Goal: Transaction & Acquisition: Purchase product/service

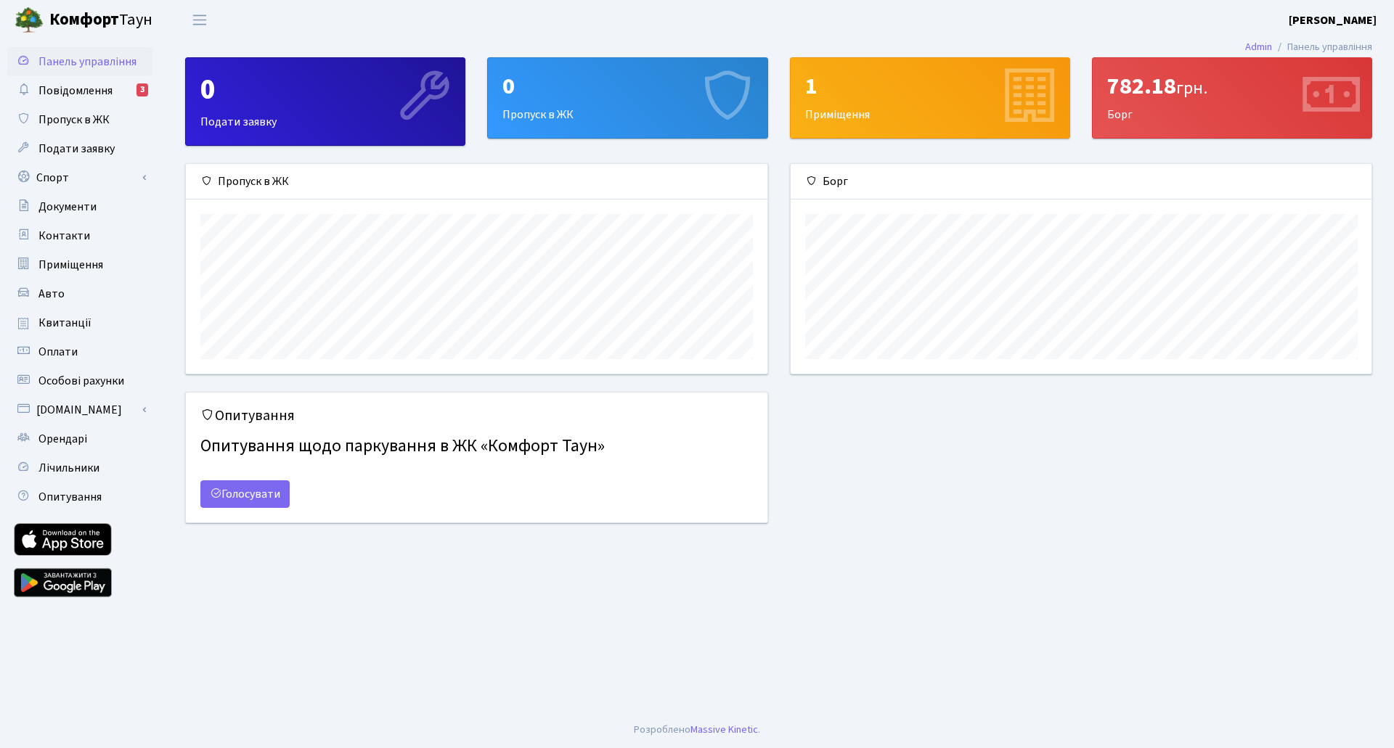
scroll to position [210, 581]
drag, startPoint x: 1105, startPoint y: 86, endPoint x: 1176, endPoint y: 89, distance: 71.2
click at [1176, 89] on div "782.18 грн. Борг" at bounding box center [1231, 98] width 279 height 80
copy div "782.18"
click at [54, 353] on span "Оплати" at bounding box center [57, 352] width 39 height 16
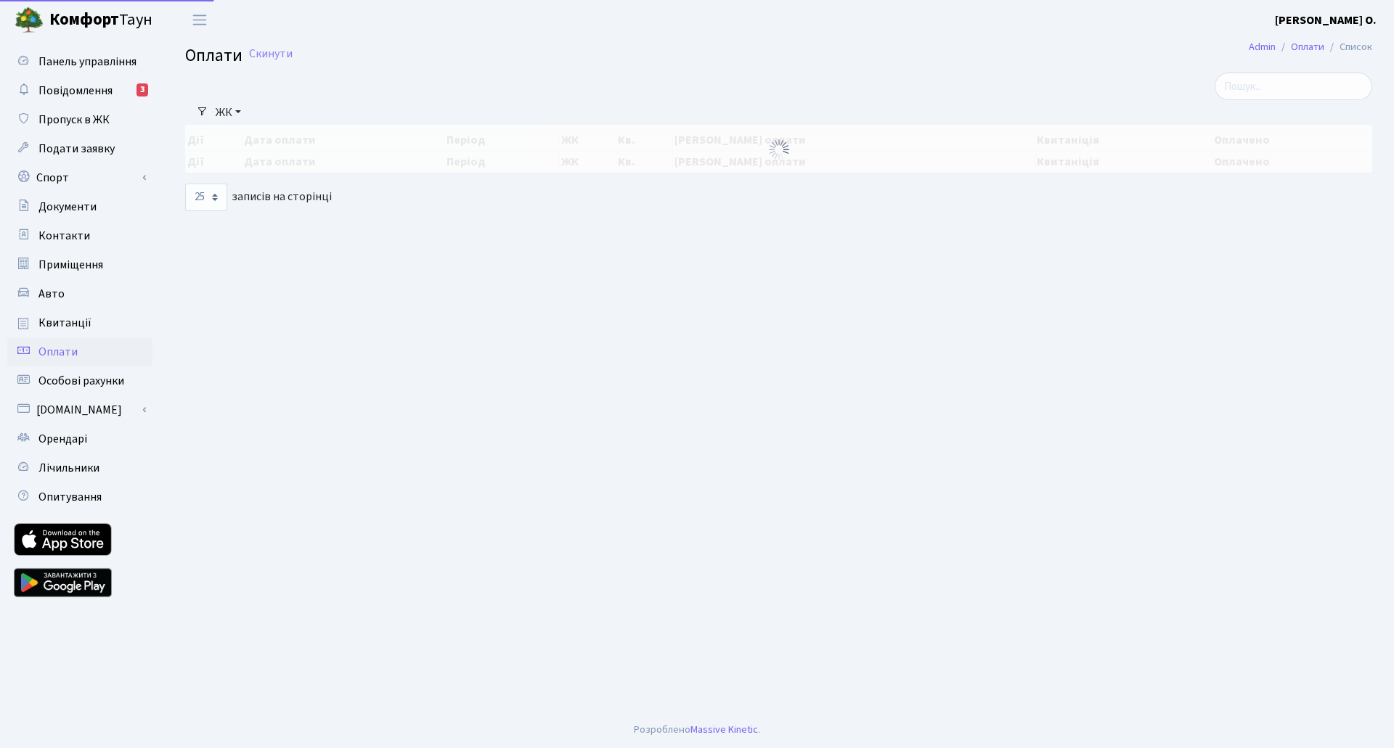
select select "25"
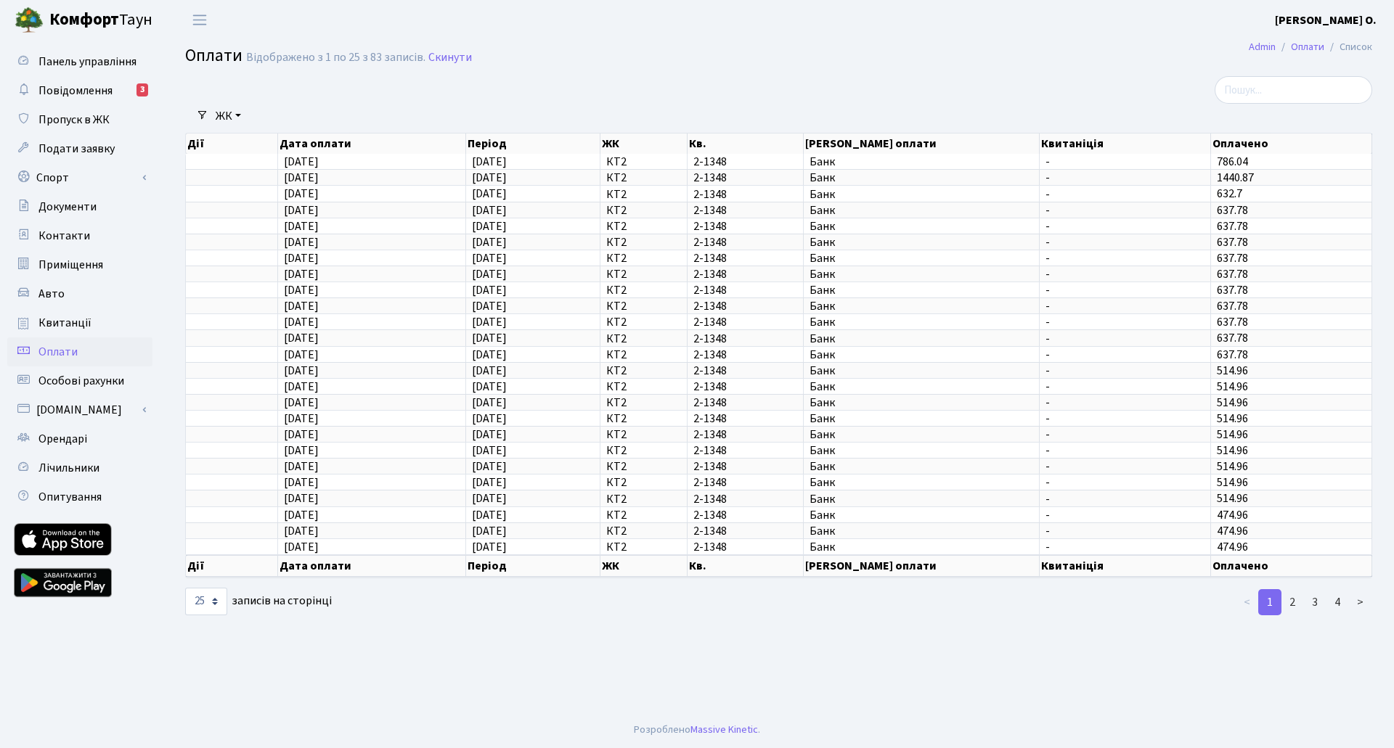
click at [67, 327] on span "Квитанції" at bounding box center [64, 323] width 53 height 16
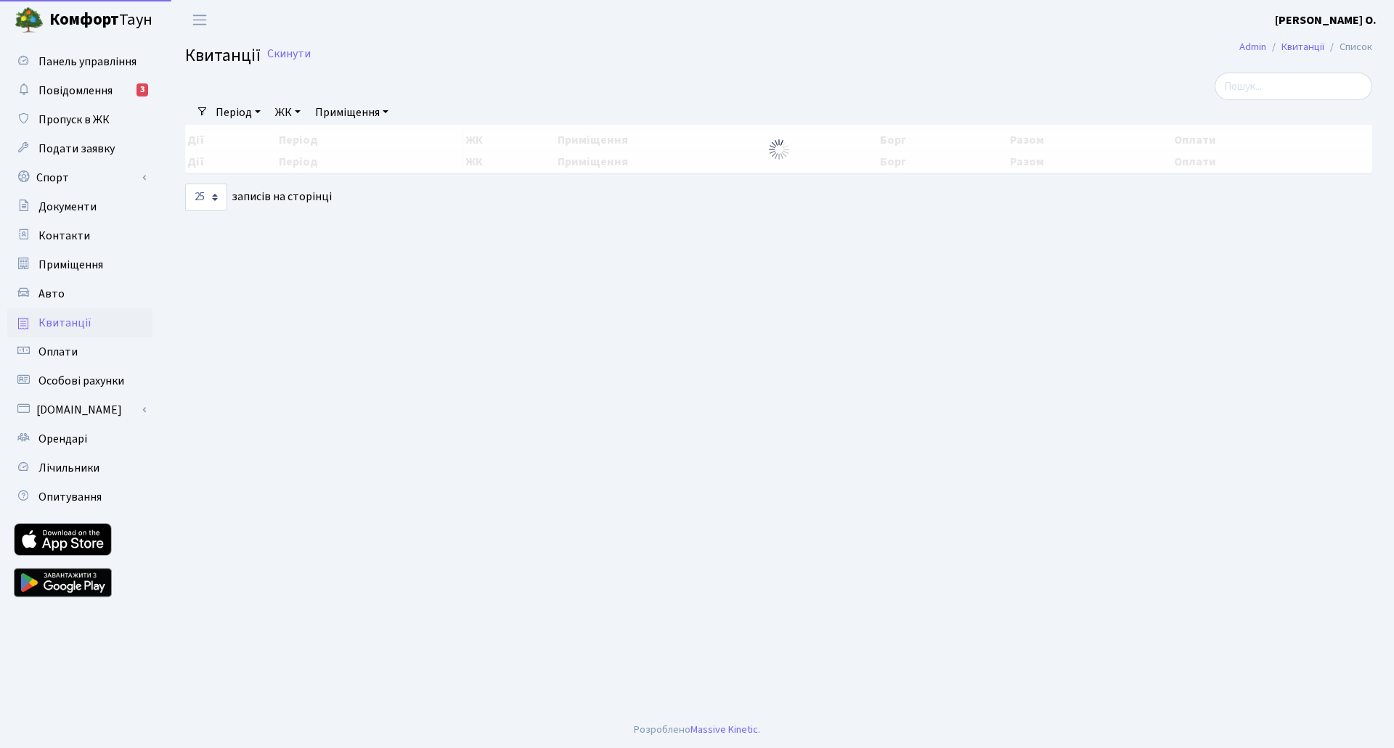
select select "25"
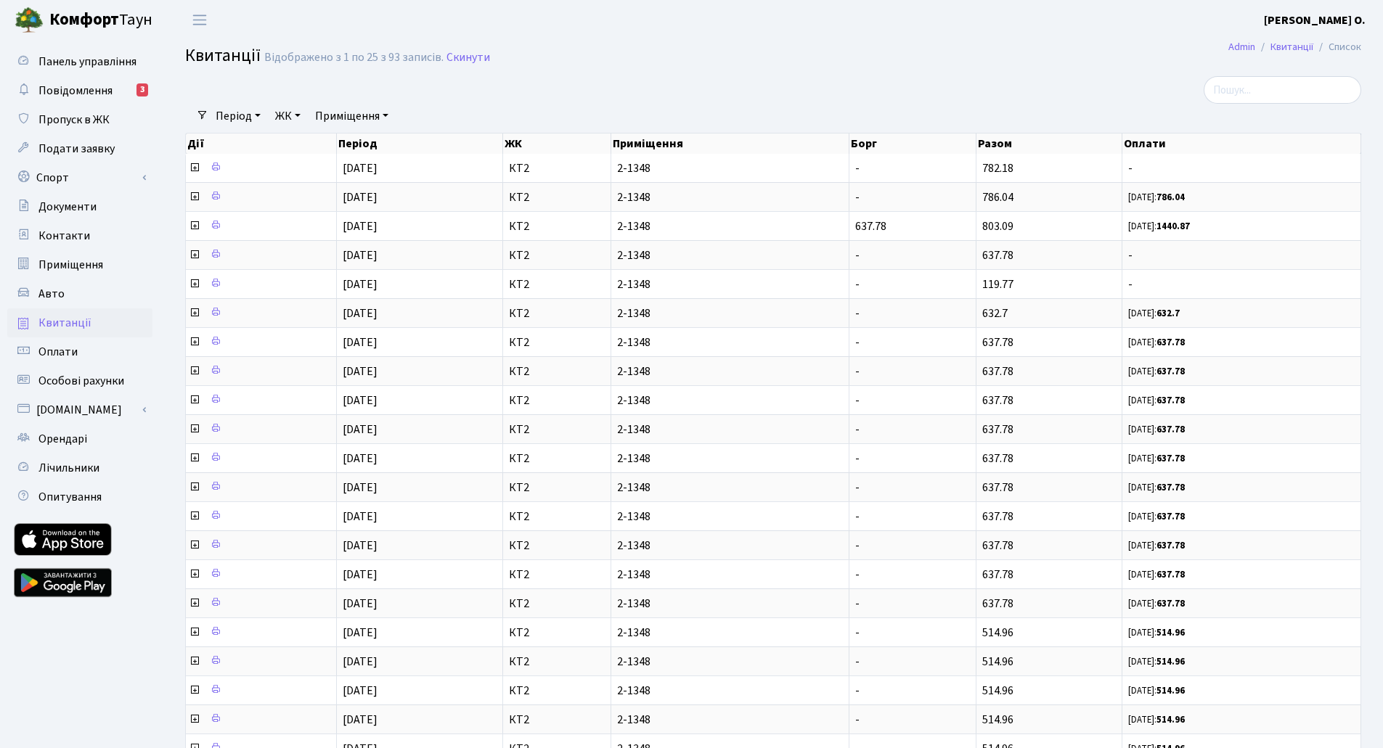
click at [192, 168] on icon at bounding box center [195, 168] width 12 height 12
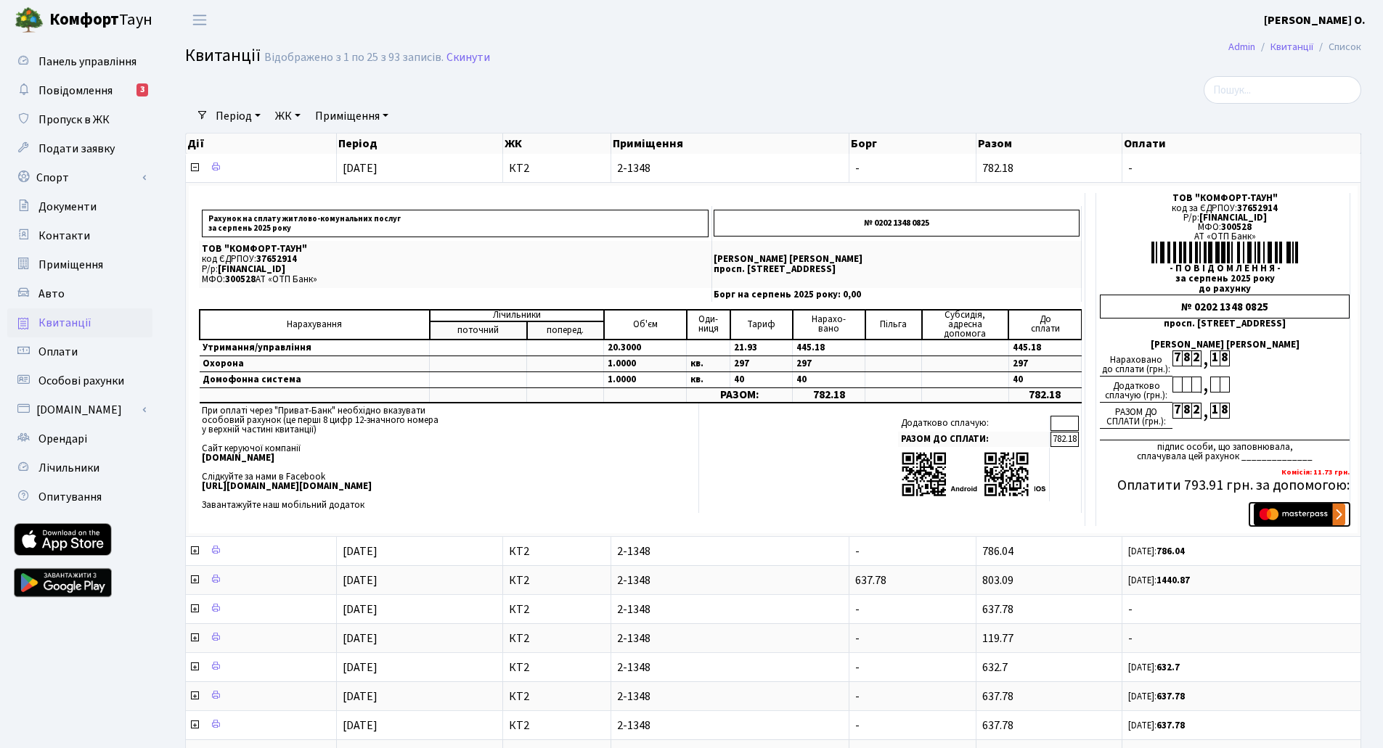
click at [1291, 516] on img "submit" at bounding box center [1299, 515] width 91 height 22
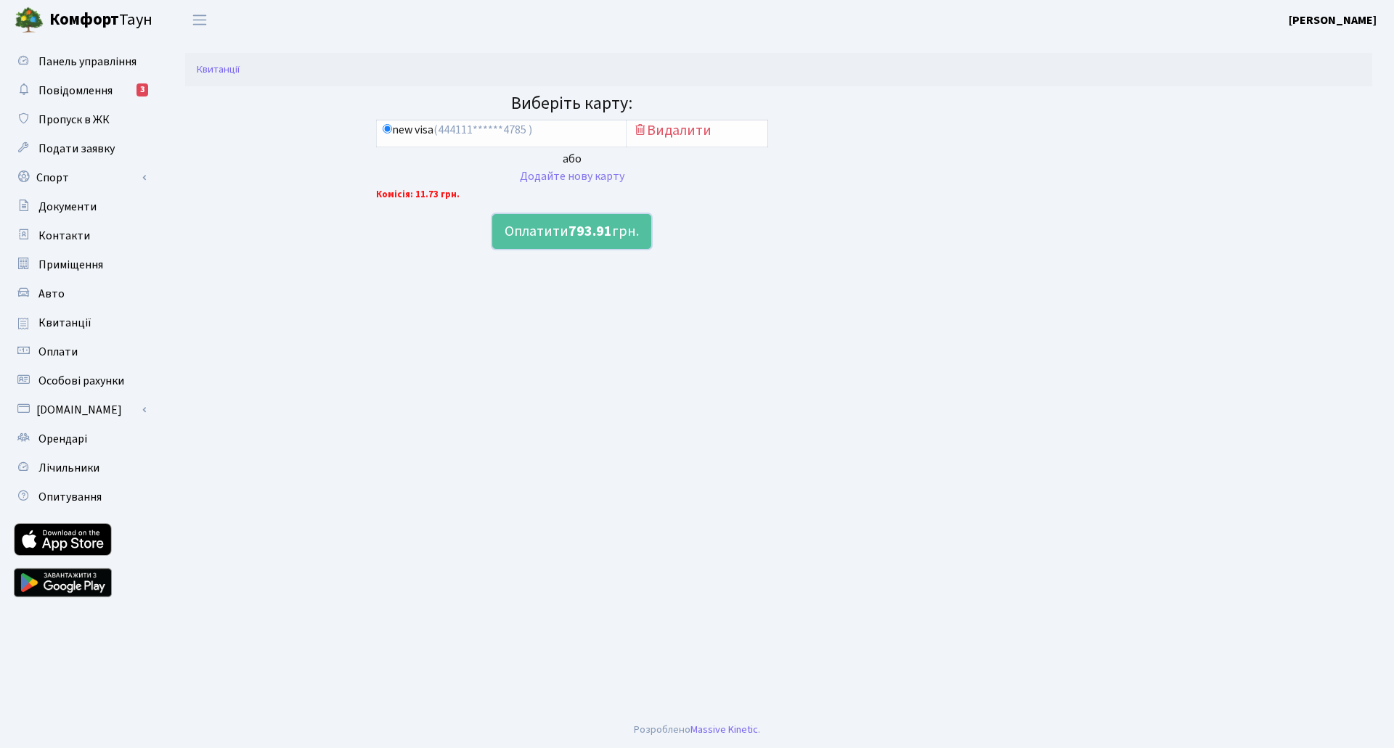
click at [552, 233] on button "Оплатити 793.91 грн." at bounding box center [571, 231] width 159 height 35
